Goal: Find specific page/section

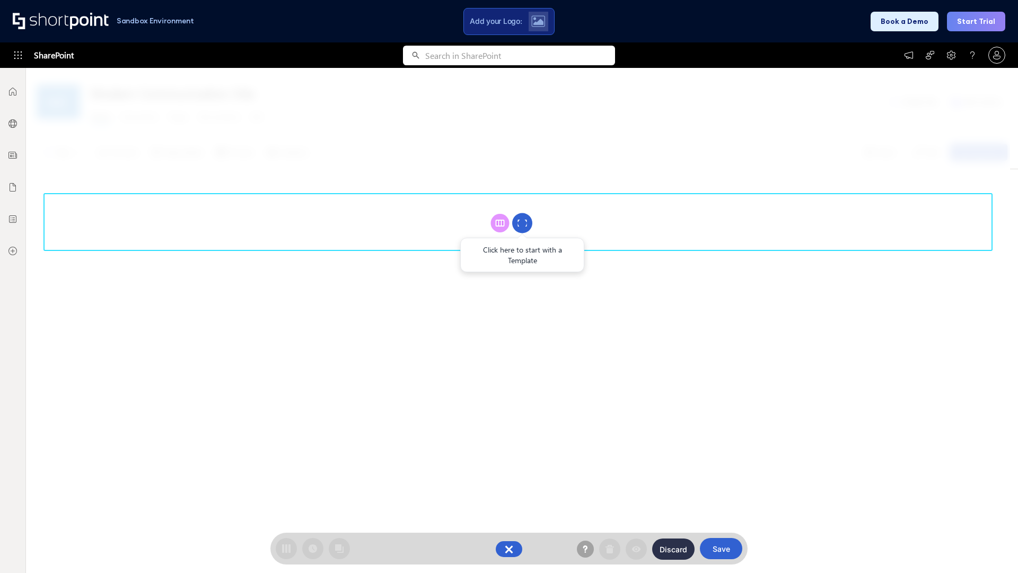
click at [522, 223] on circle at bounding box center [522, 223] width 20 height 20
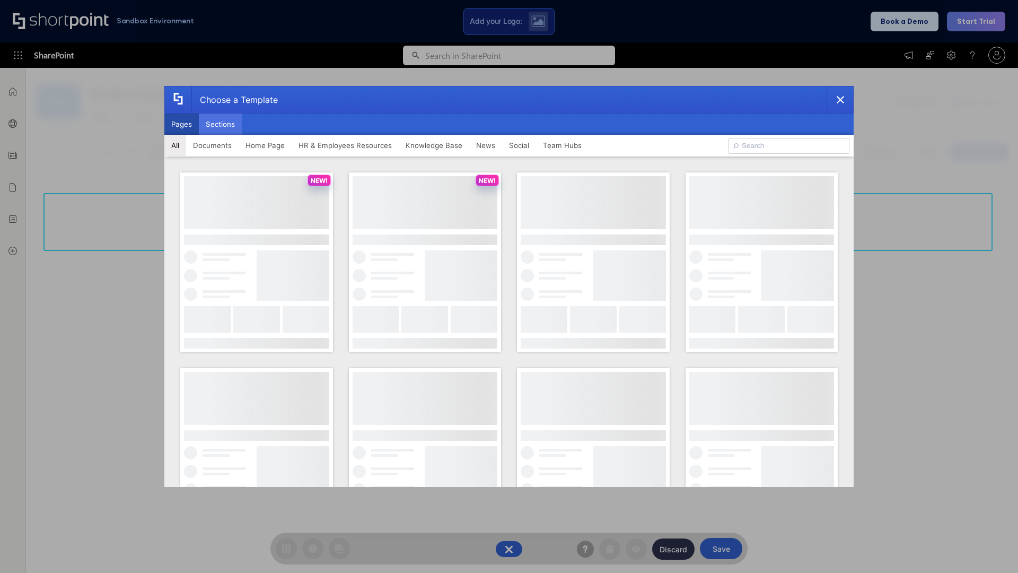
click at [220, 124] on button "Sections" at bounding box center [220, 124] width 43 height 21
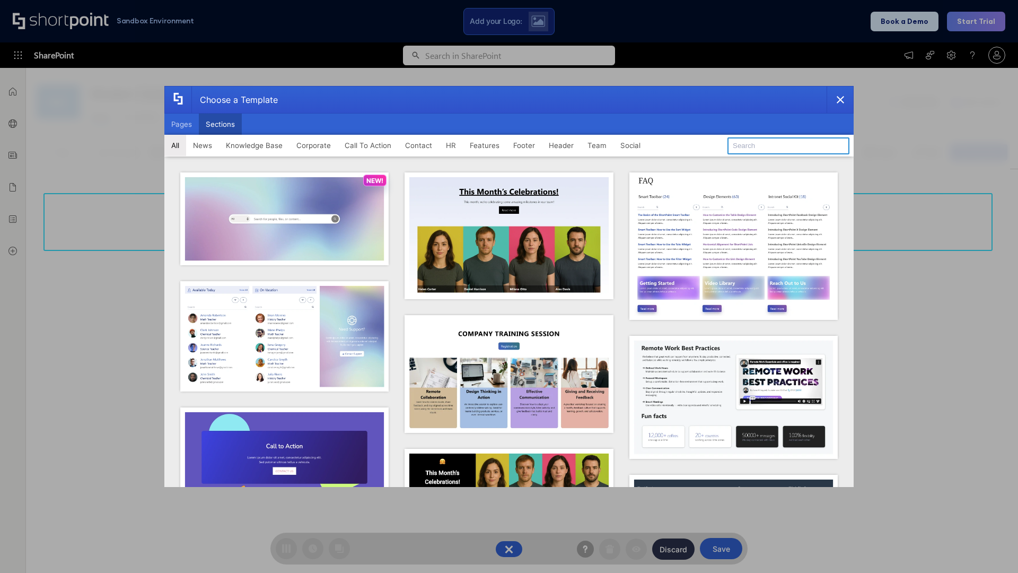
type input "FAQ 2"
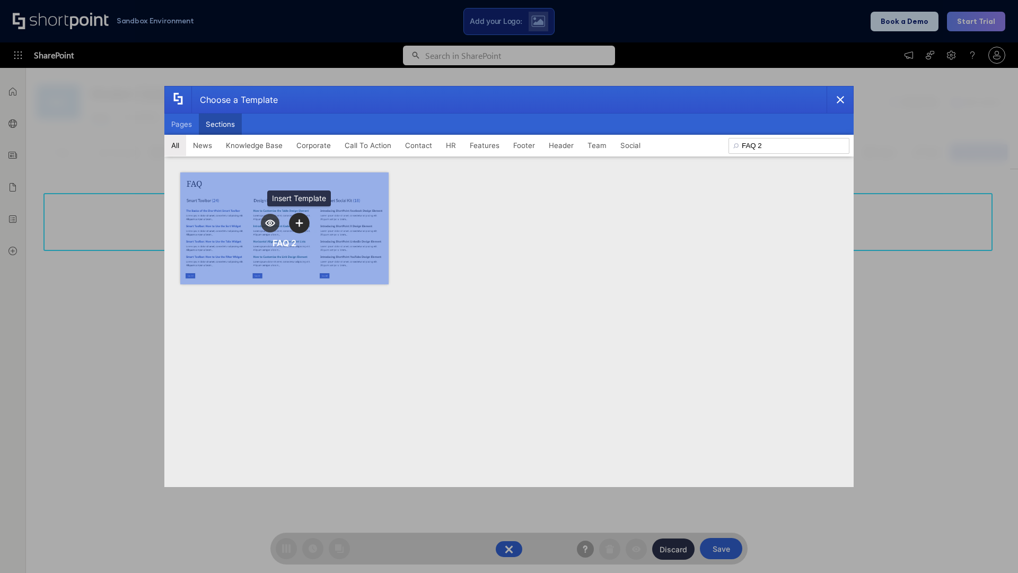
click at [299, 223] on icon "template selector" at bounding box center [298, 222] width 7 height 7
